Goal: Transaction & Acquisition: Subscribe to service/newsletter

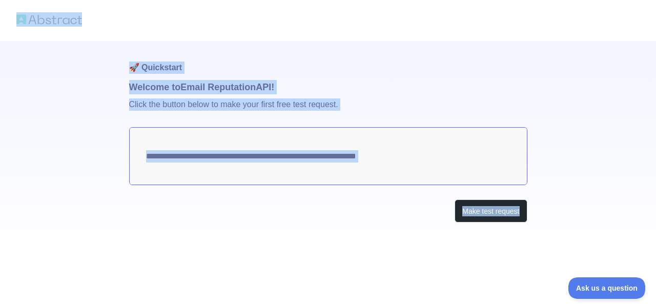
click at [204, 213] on div "Make test request" at bounding box center [328, 210] width 398 height 23
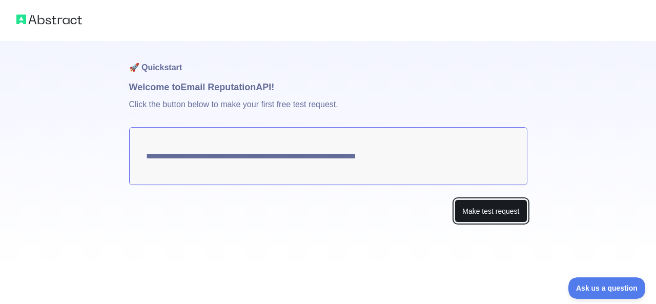
click at [481, 210] on button "Make test request" at bounding box center [491, 210] width 72 height 23
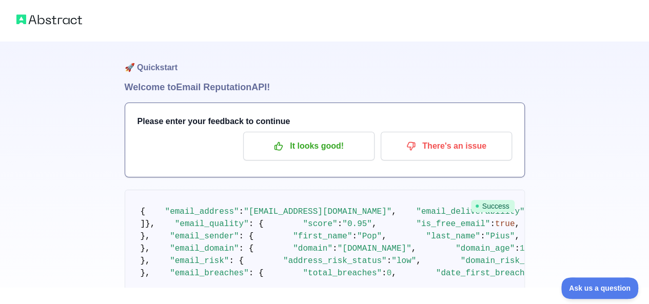
click at [81, 150] on div "🚀 Quickstart Welcome to Email Reputation API! Please enter your feedback to con…" at bounding box center [324, 168] width 649 height 336
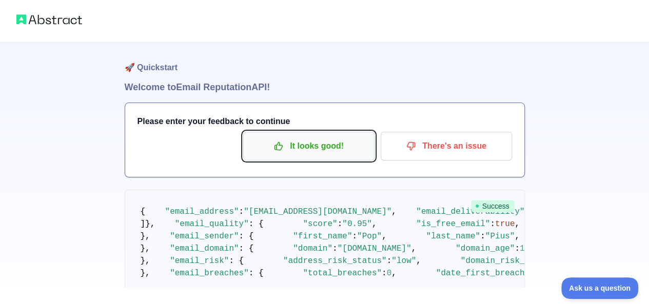
click at [288, 138] on p "It looks good!" at bounding box center [309, 145] width 116 height 17
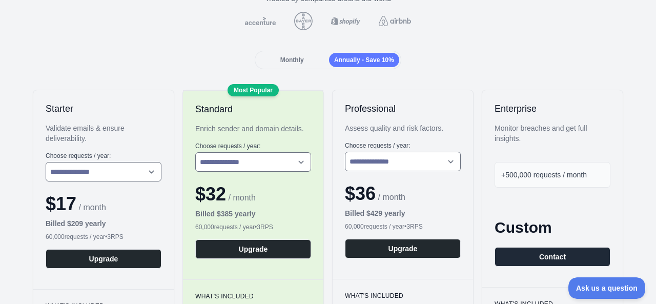
scroll to position [103, 0]
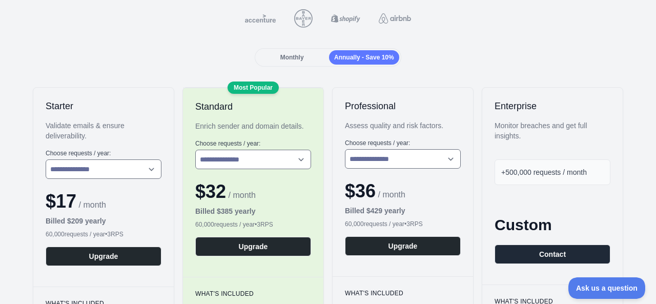
click at [298, 48] on div "Monthly Annually - Save 10%" at bounding box center [328, 57] width 146 height 18
click at [296, 55] on span "Monthly" at bounding box center [292, 57] width 24 height 7
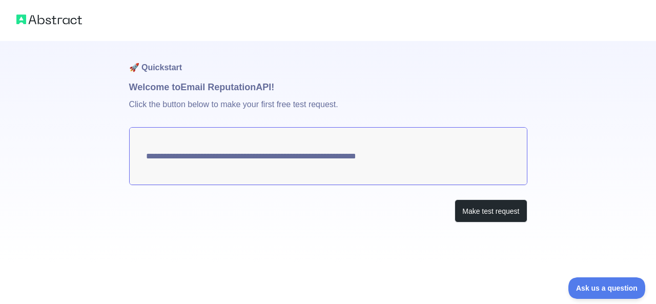
click at [19, 24] on img at bounding box center [49, 19] width 66 height 14
click at [40, 14] on img at bounding box center [49, 19] width 66 height 14
